Goal: Check status

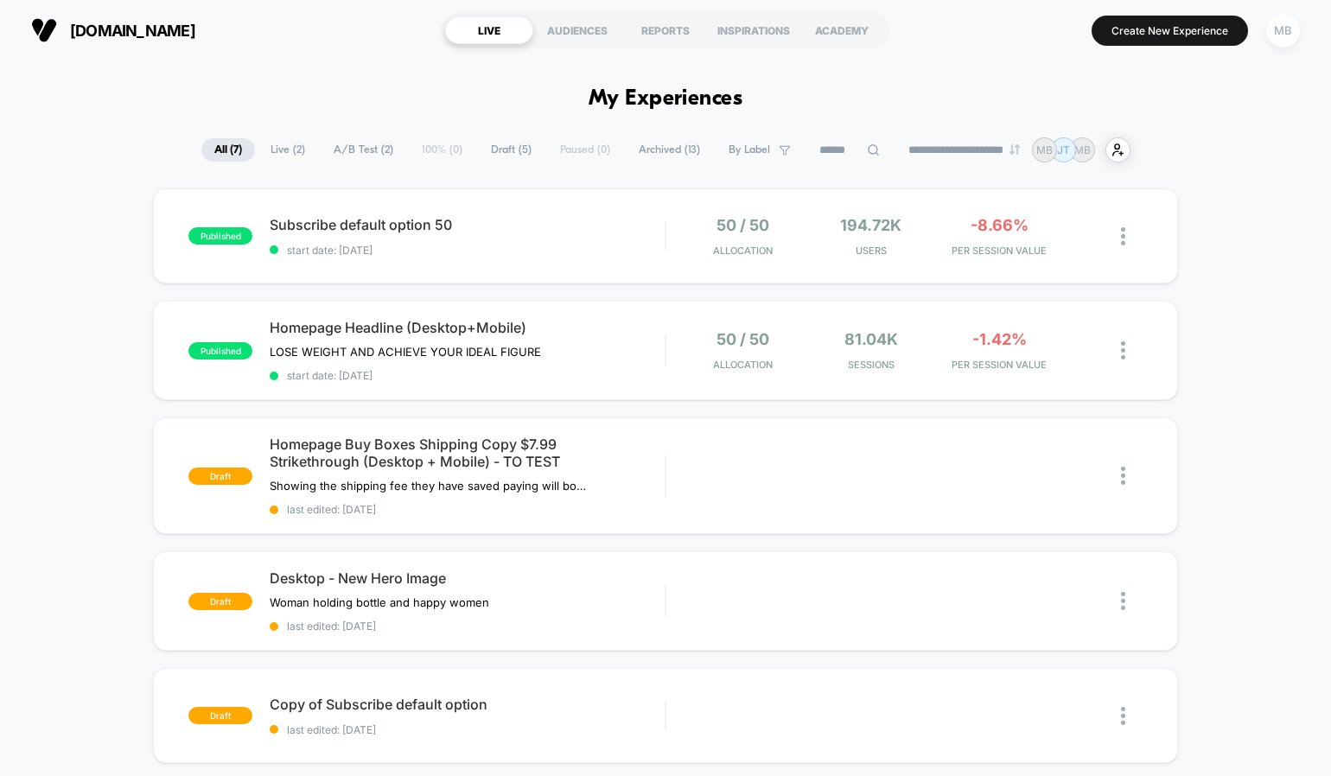
click at [1282, 28] on div "MB" at bounding box center [1283, 31] width 34 height 34
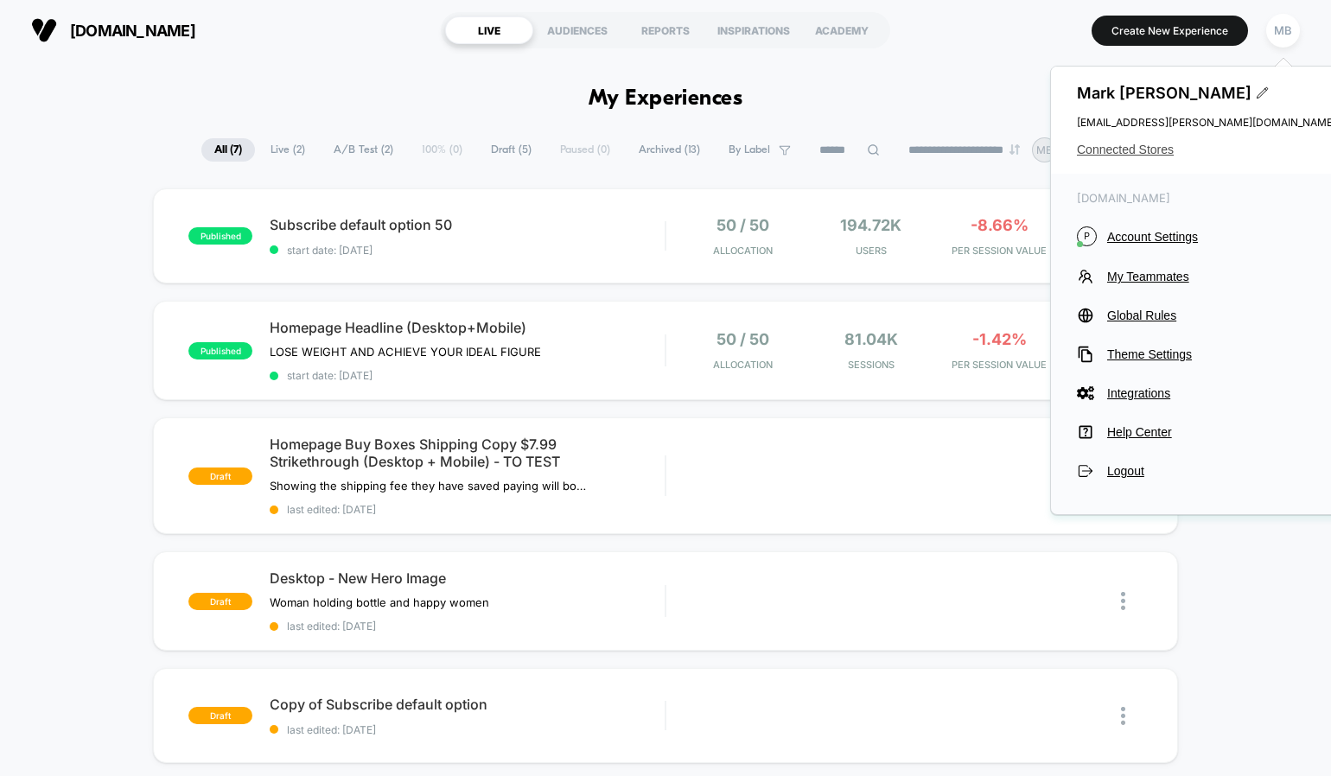
click at [1148, 146] on span "Connected Stores" at bounding box center [1206, 150] width 259 height 14
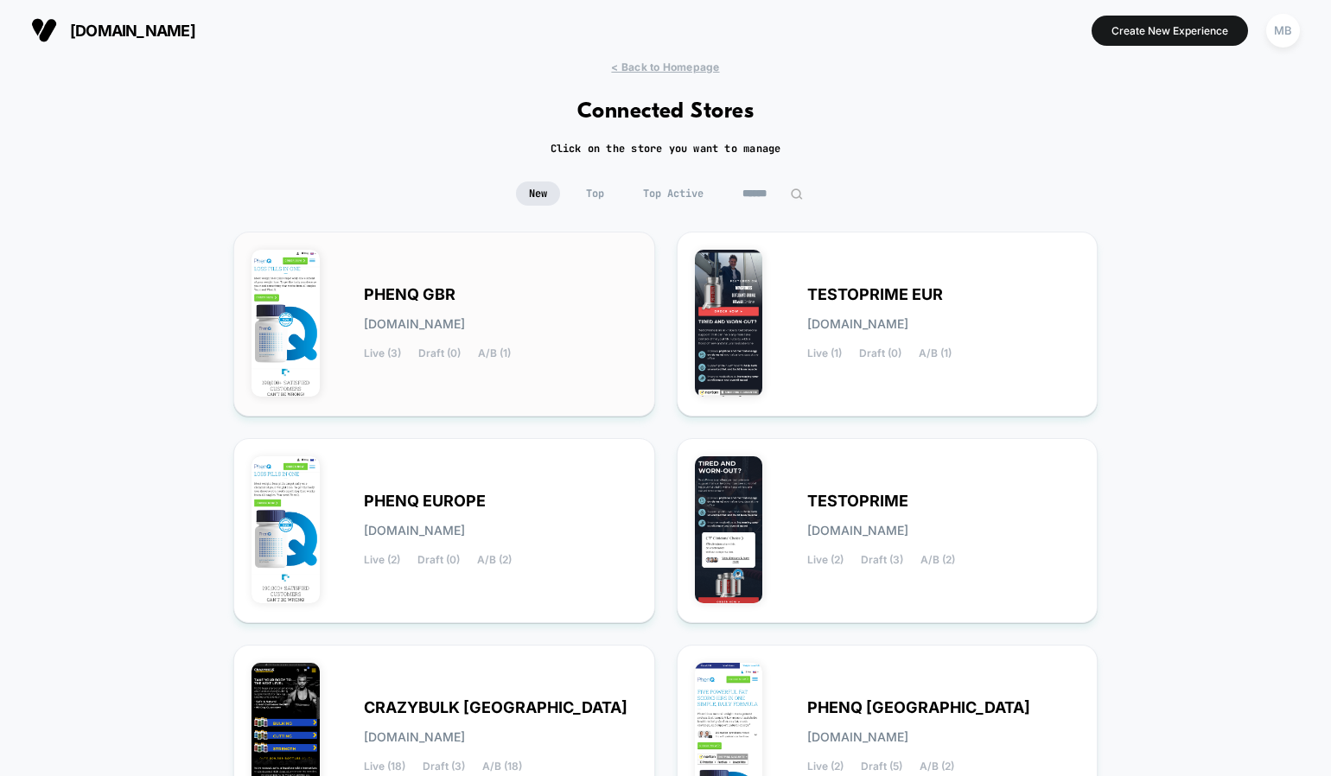
click at [432, 318] on span "[DOMAIN_NAME]" at bounding box center [414, 324] width 101 height 12
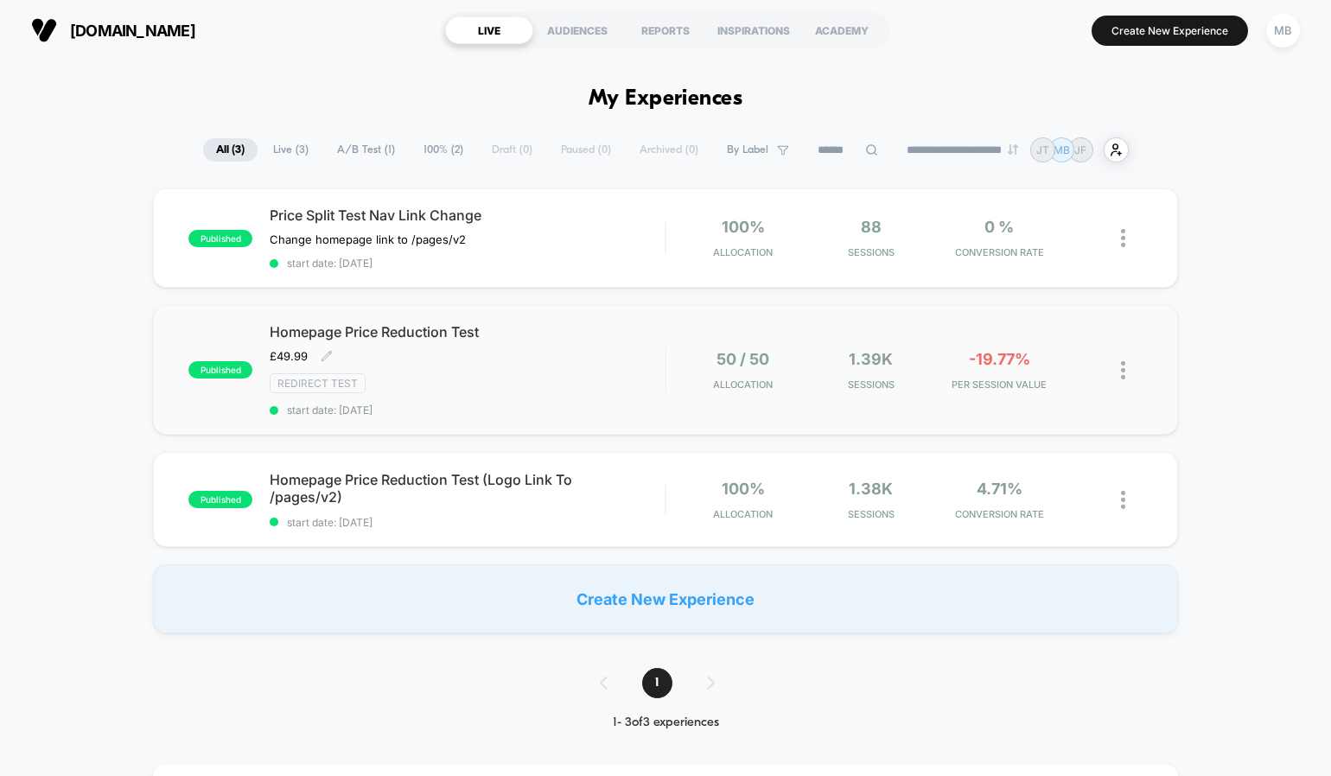
click at [461, 330] on span "Homepage Price Reduction Test" at bounding box center [467, 331] width 395 height 17
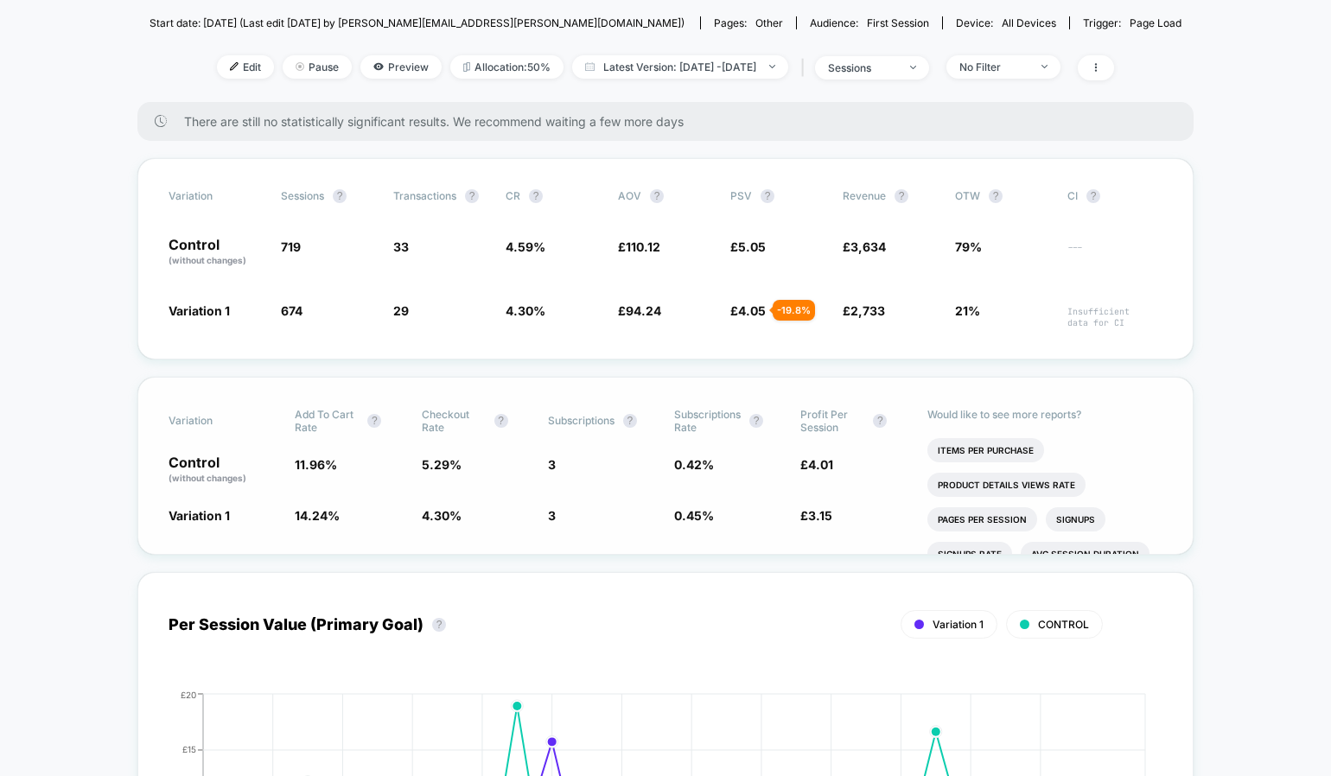
scroll to position [253, 0]
